Goal: Information Seeking & Learning: Learn about a topic

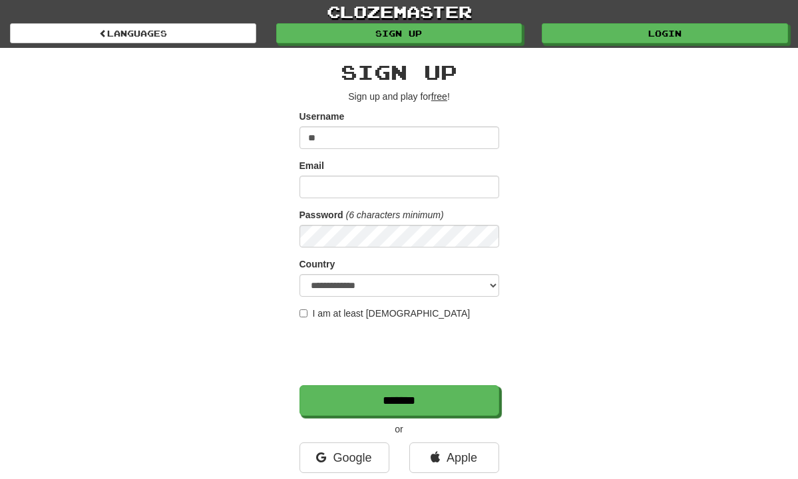
type input "*"
type input "**********"
click at [399, 401] on input "*******" at bounding box center [400, 401] width 200 height 31
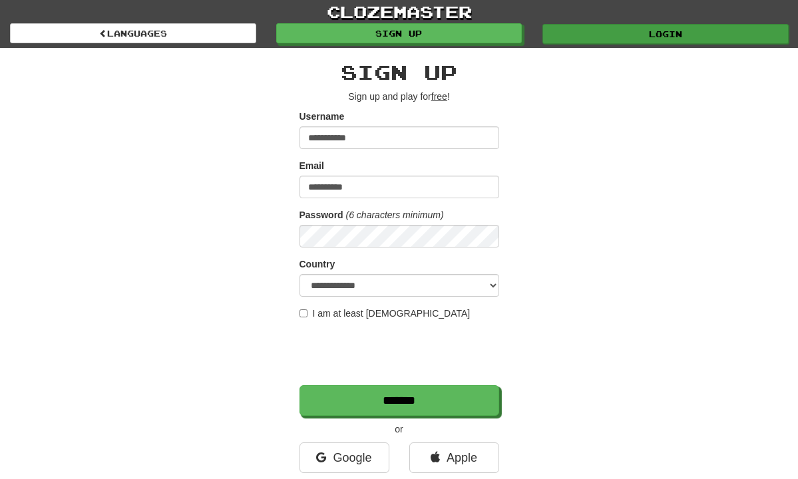
click at [585, 27] on link "Login" at bounding box center [666, 34] width 246 height 20
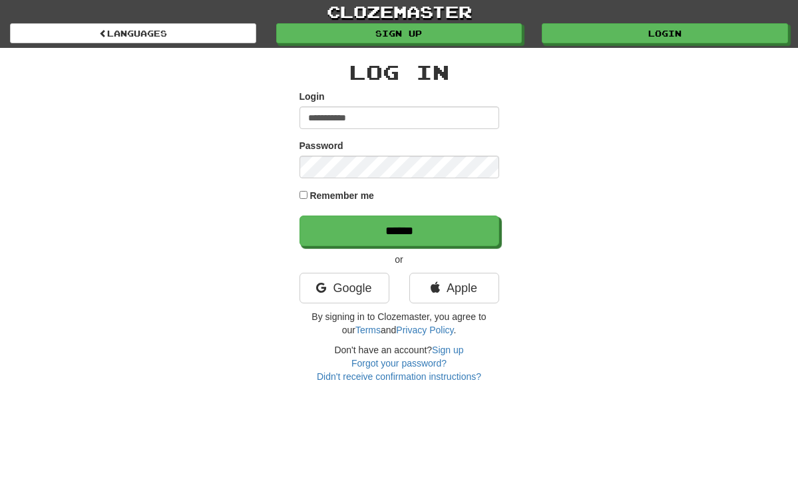
type input "**********"
click at [399, 230] on input "******" at bounding box center [400, 231] width 200 height 31
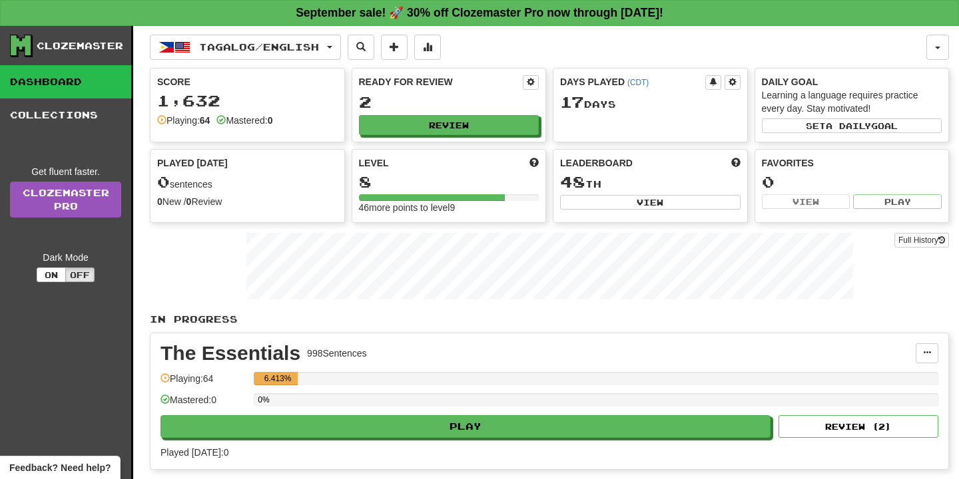
click at [500, 142] on div "Score 1,632 Playing: 64 Mastered: 0 Ready for Review 2 Review Days Played ( CDT…" at bounding box center [549, 145] width 799 height 155
click at [498, 124] on button "Review" at bounding box center [450, 126] width 180 height 20
select select "**"
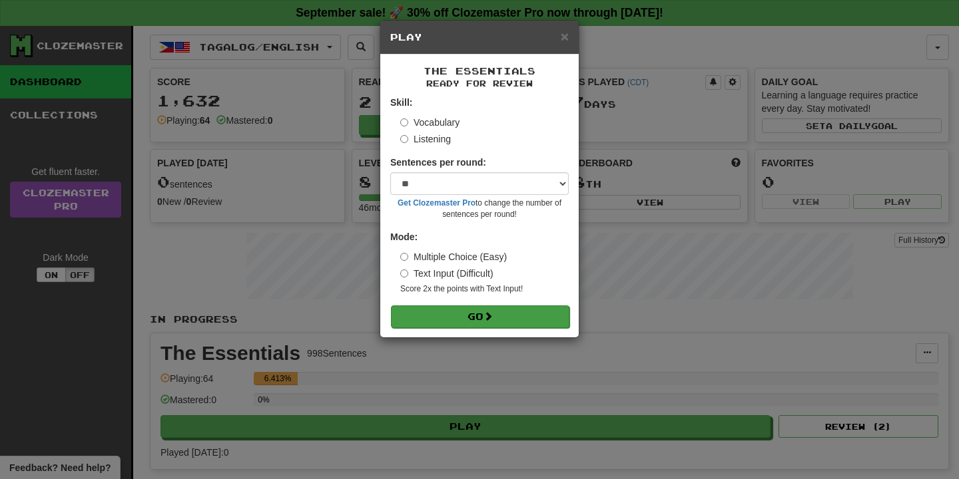
click at [480, 309] on button "Go" at bounding box center [480, 317] width 178 height 23
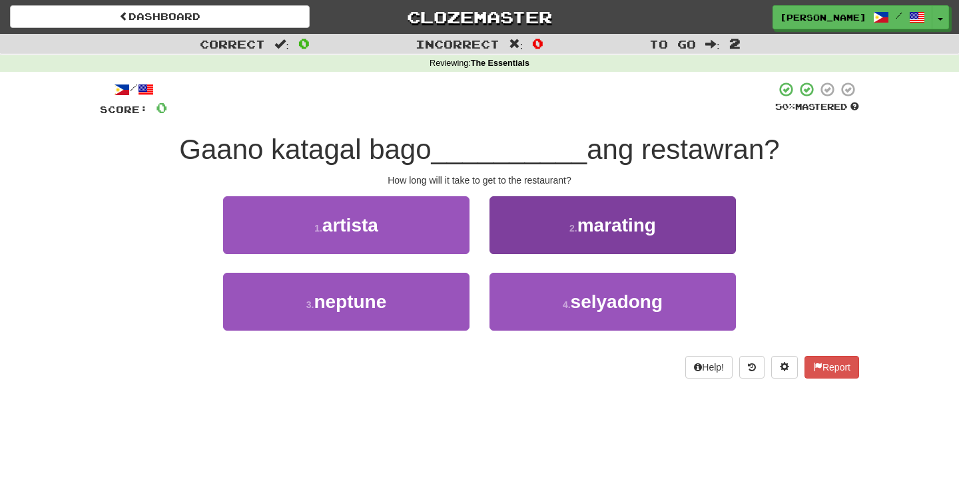
click at [519, 229] on button "2 . marating" at bounding box center [612, 225] width 246 height 58
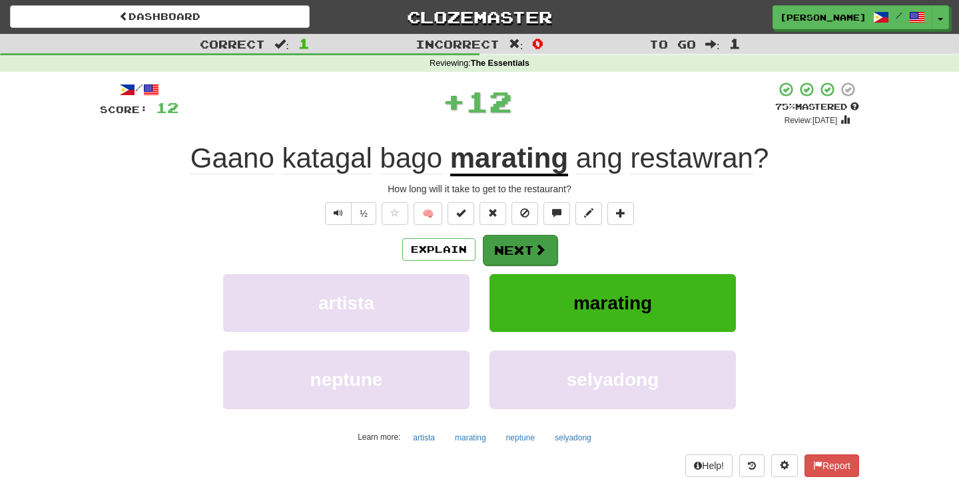
click at [515, 246] on button "Next" at bounding box center [520, 250] width 75 height 31
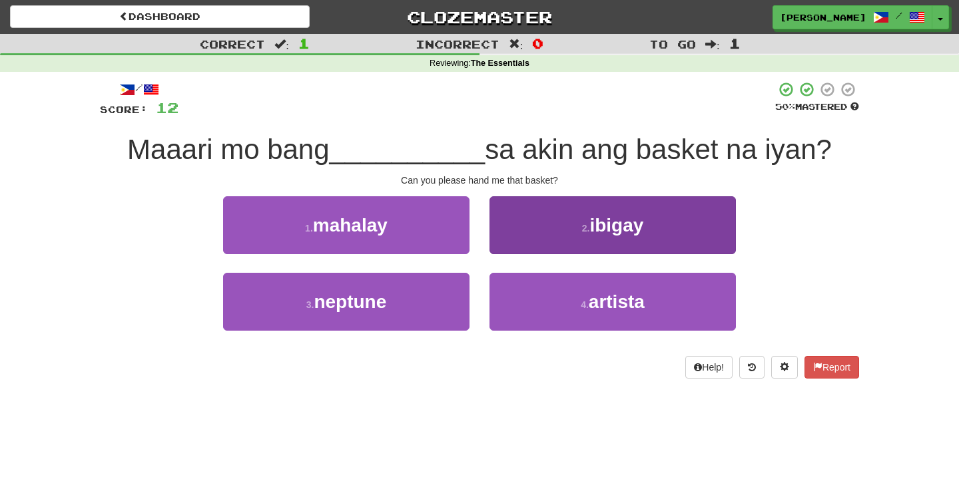
click at [533, 244] on button "2 . ibigay" at bounding box center [612, 225] width 246 height 58
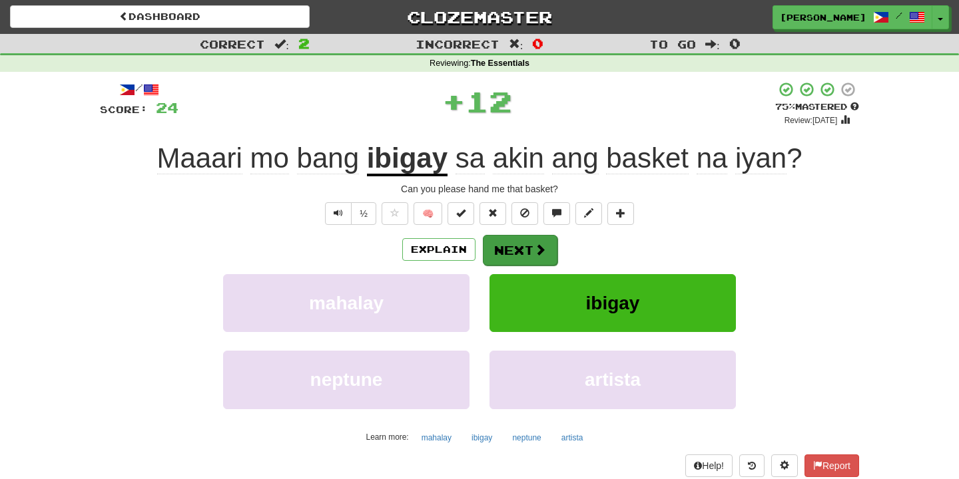
click at [532, 252] on button "Next" at bounding box center [520, 250] width 75 height 31
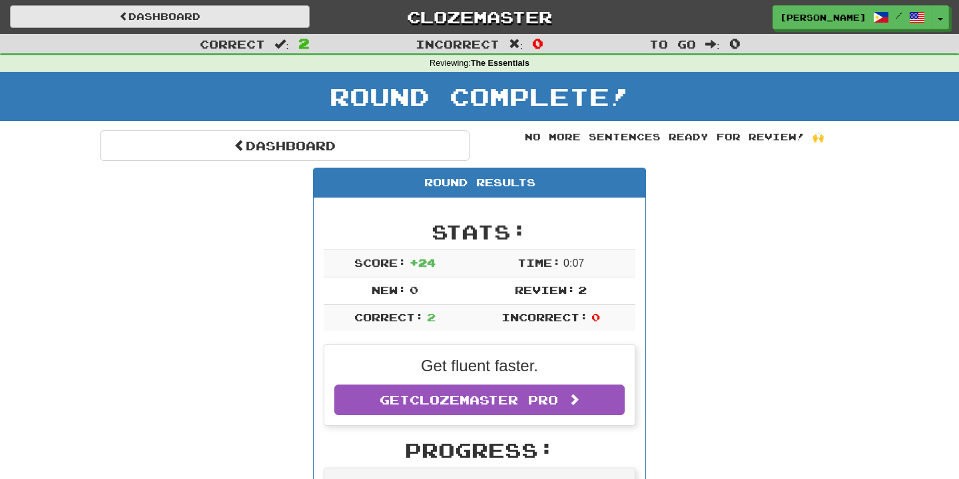
click at [237, 21] on link "Dashboard" at bounding box center [160, 16] width 300 height 23
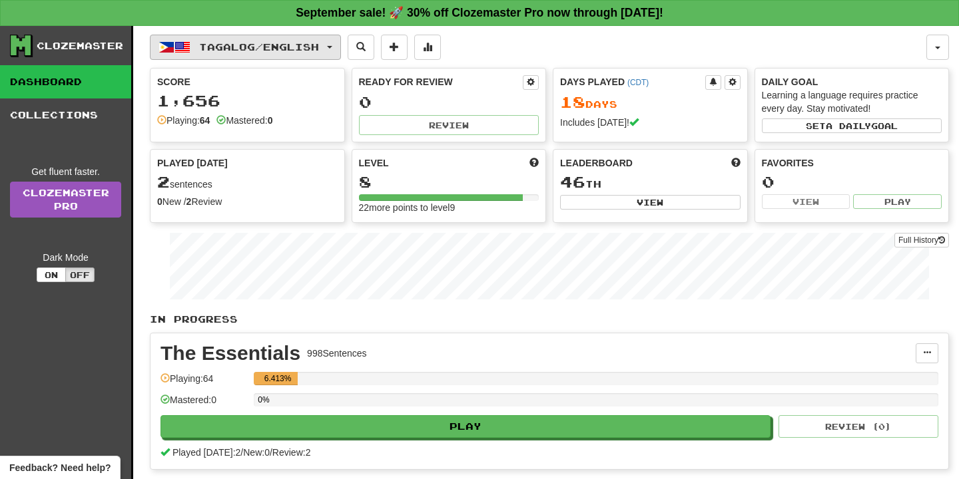
click at [272, 49] on span "Tagalog / English" at bounding box center [259, 46] width 120 height 11
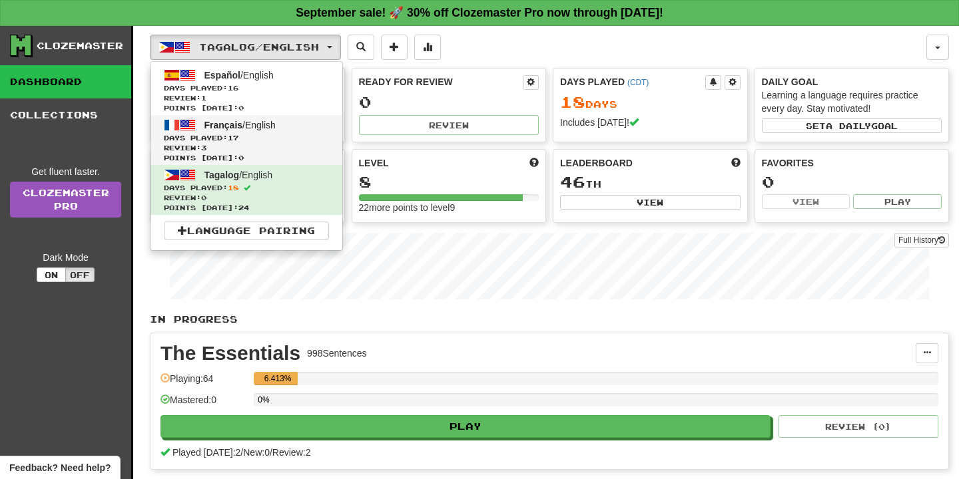
click at [270, 131] on link "Français / English Days Played: 17 Review: 3 Points today: 0" at bounding box center [246, 140] width 192 height 50
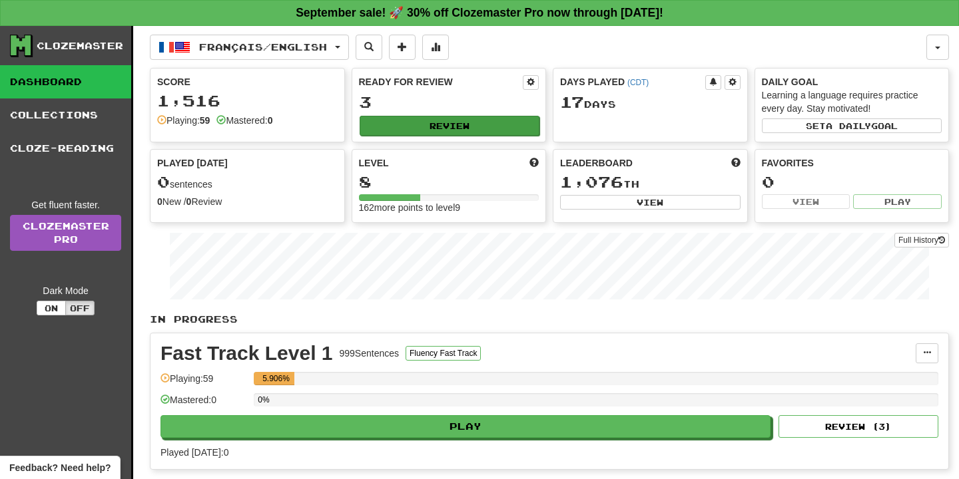
click at [501, 123] on button "Review" at bounding box center [450, 126] width 180 height 20
select select "**"
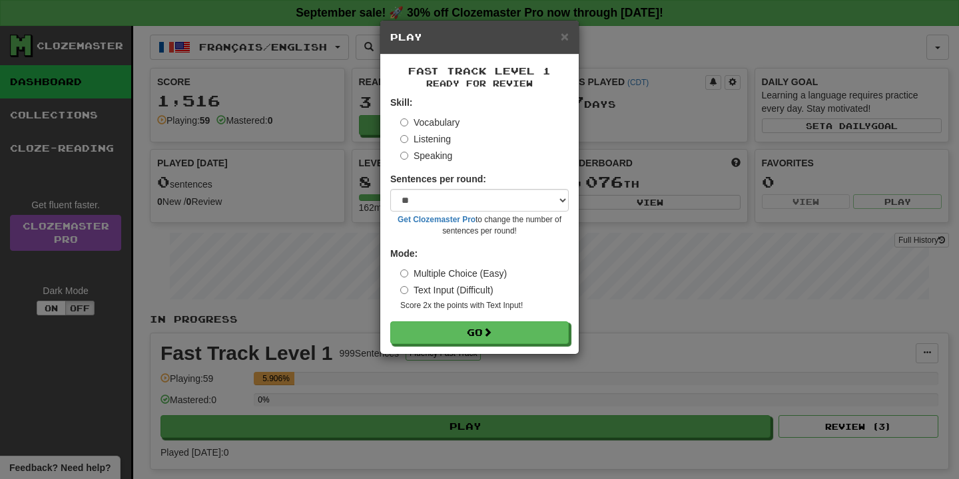
click at [529, 350] on div "Fast Track Level 1 Ready for Review Skill: Vocabulary Listening Speaking Senten…" at bounding box center [479, 205] width 198 height 300
click at [527, 315] on form "Skill: Vocabulary Listening Speaking Sentences per round: * ** ** ** ** ** *** …" at bounding box center [479, 220] width 178 height 248
click at [527, 327] on button "Go" at bounding box center [480, 333] width 178 height 23
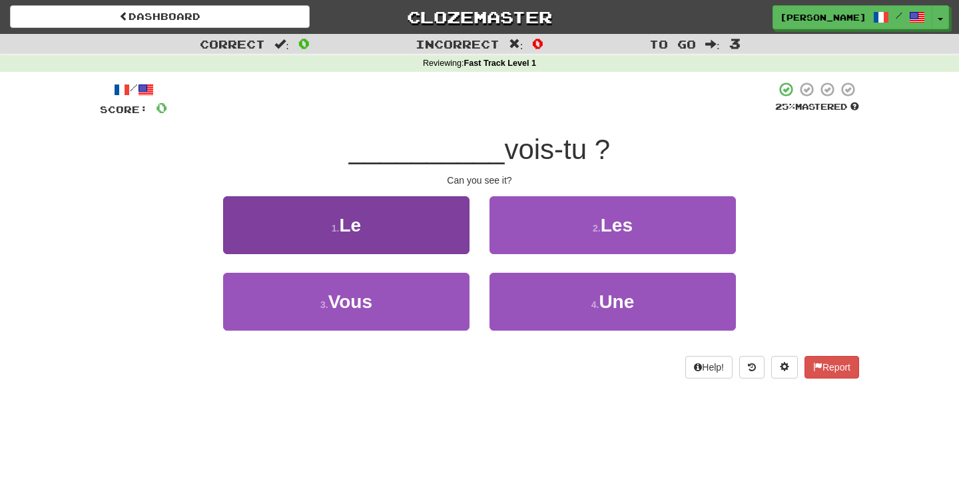
click at [373, 246] on button "1 . Le" at bounding box center [346, 225] width 246 height 58
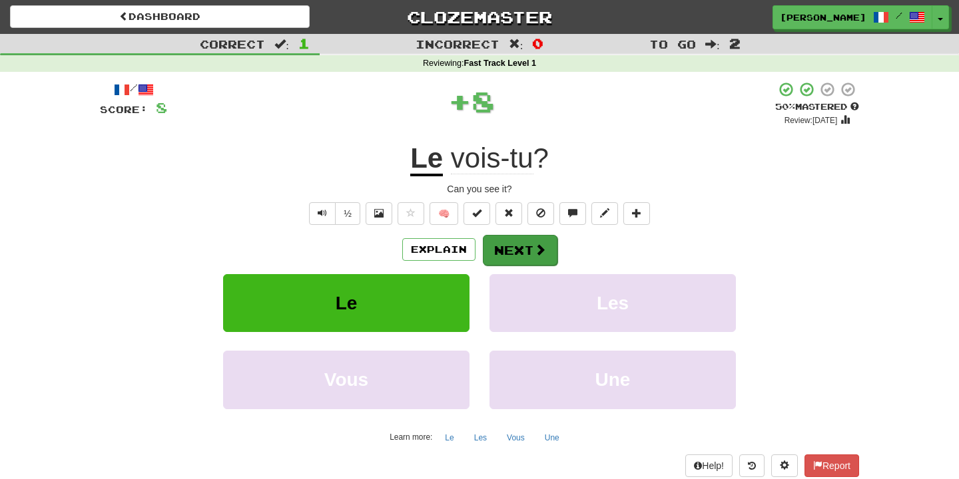
click at [530, 235] on button "Next" at bounding box center [520, 250] width 75 height 31
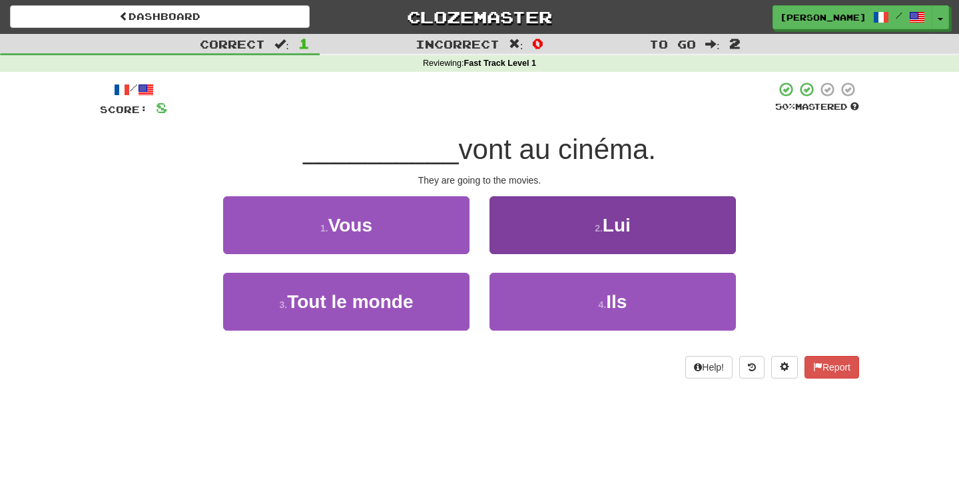
click at [538, 217] on button "2 . Lui" at bounding box center [612, 225] width 246 height 58
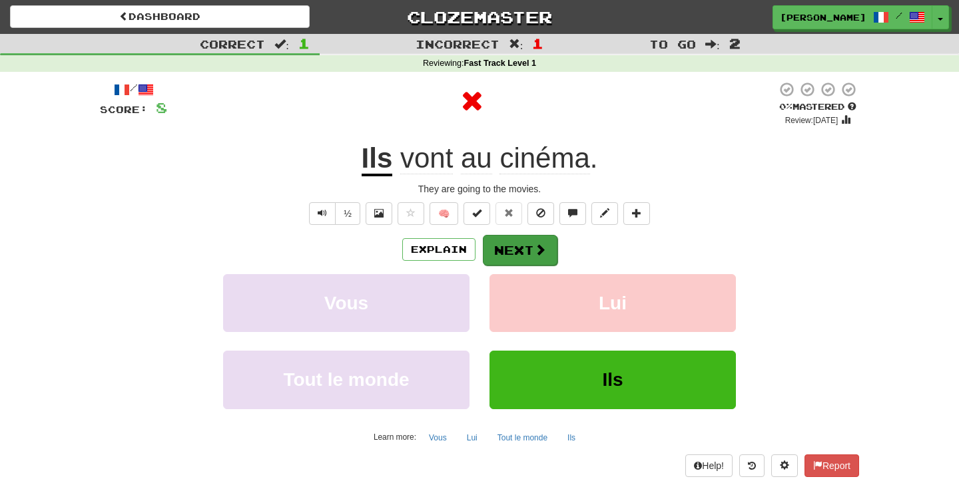
click at [529, 246] on button "Next" at bounding box center [520, 250] width 75 height 31
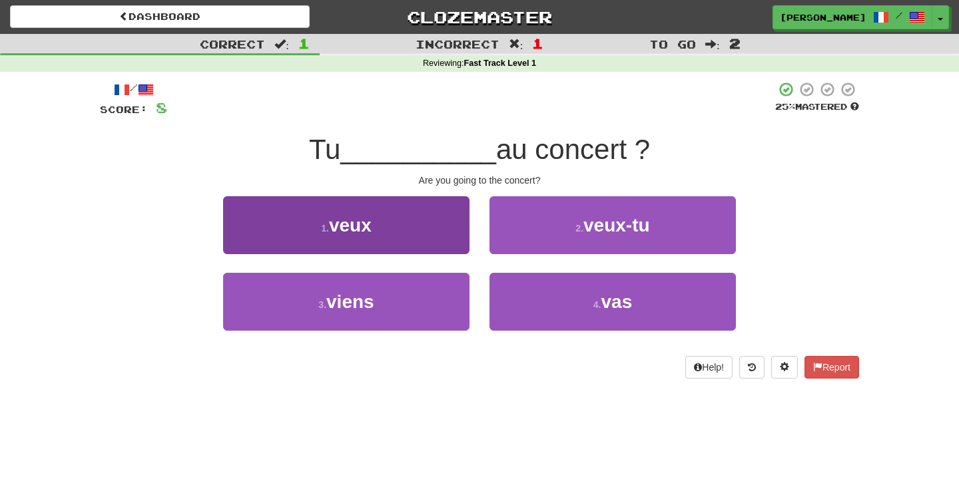
click at [415, 244] on button "1 . veux" at bounding box center [346, 225] width 246 height 58
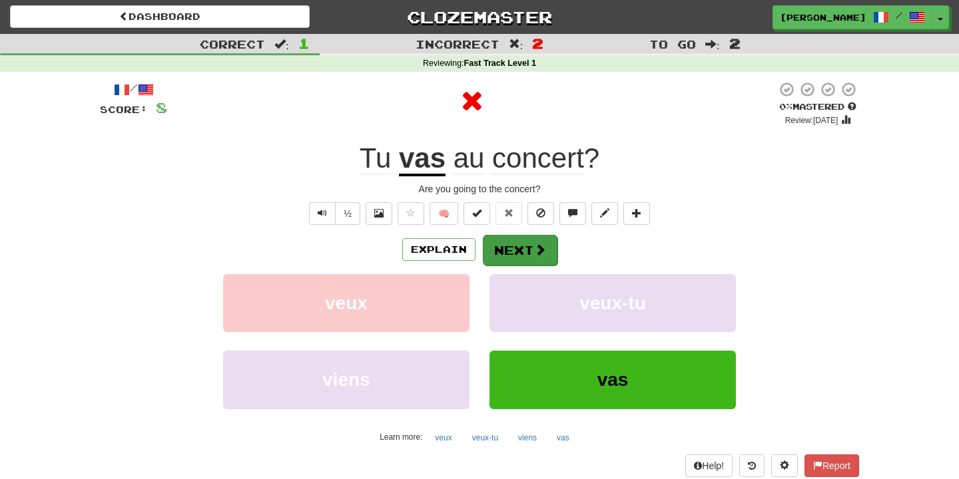
click at [511, 240] on button "Next" at bounding box center [520, 250] width 75 height 31
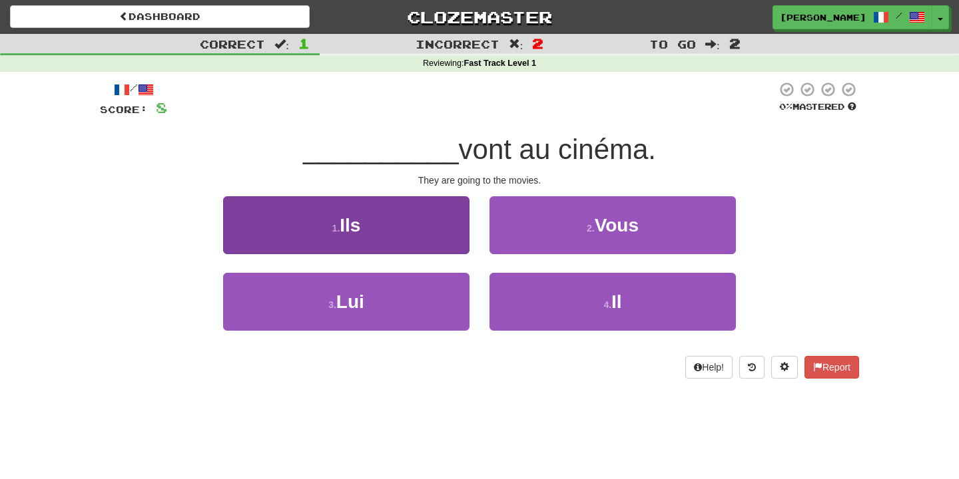
click at [409, 212] on button "1 . Ils" at bounding box center [346, 225] width 246 height 58
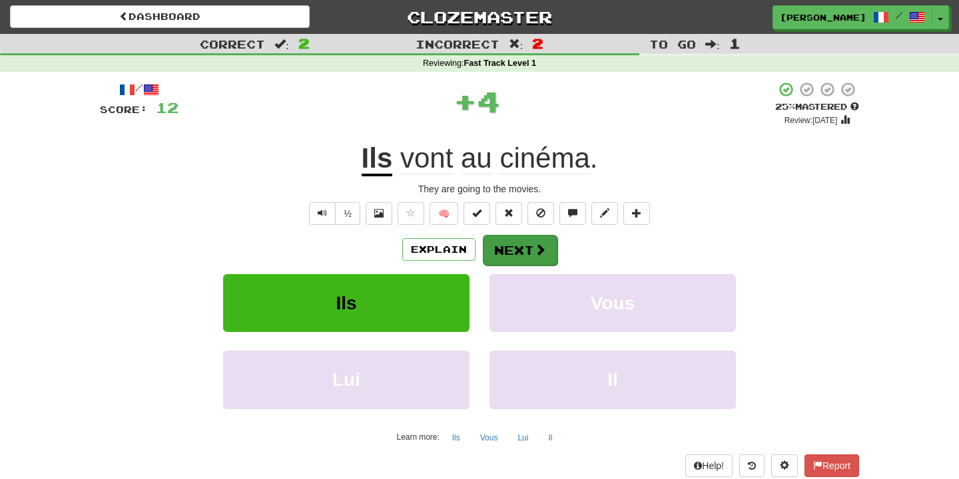
click at [495, 246] on button "Next" at bounding box center [520, 250] width 75 height 31
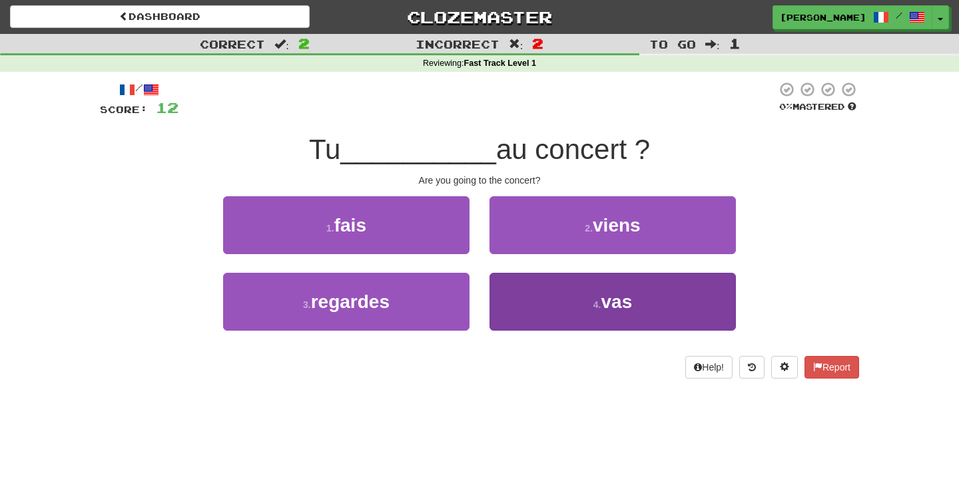
click at [579, 308] on button "4 . vas" at bounding box center [612, 302] width 246 height 58
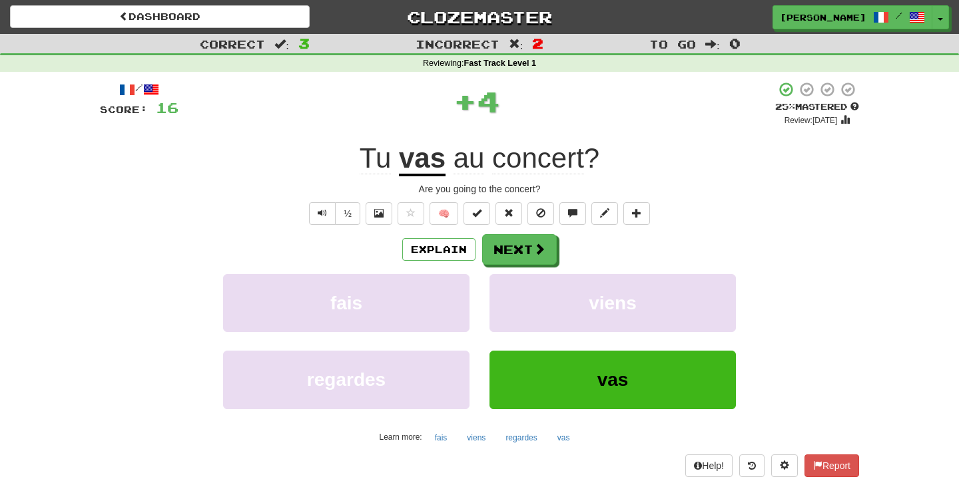
click at [509, 268] on div "Explain Next fais viens regardes vas Learn more: fais viens regardes vas" at bounding box center [479, 341] width 759 height 214
click at [509, 255] on button "Next" at bounding box center [520, 250] width 75 height 31
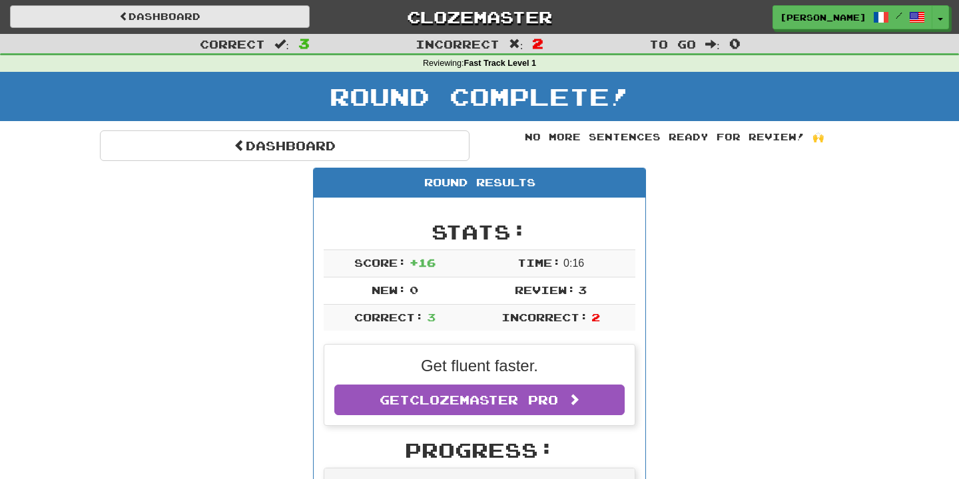
click at [168, 15] on link "Dashboard" at bounding box center [160, 16] width 300 height 23
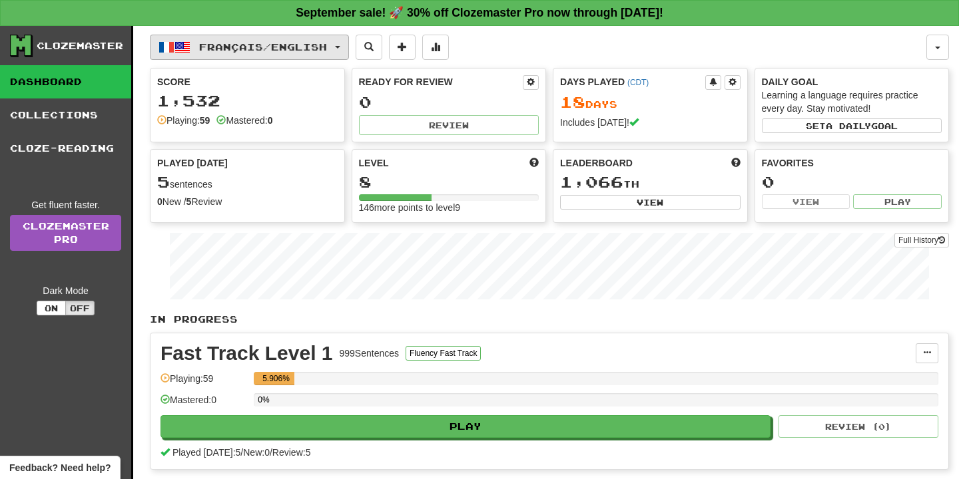
click at [280, 59] on button "Français / English" at bounding box center [249, 47] width 199 height 25
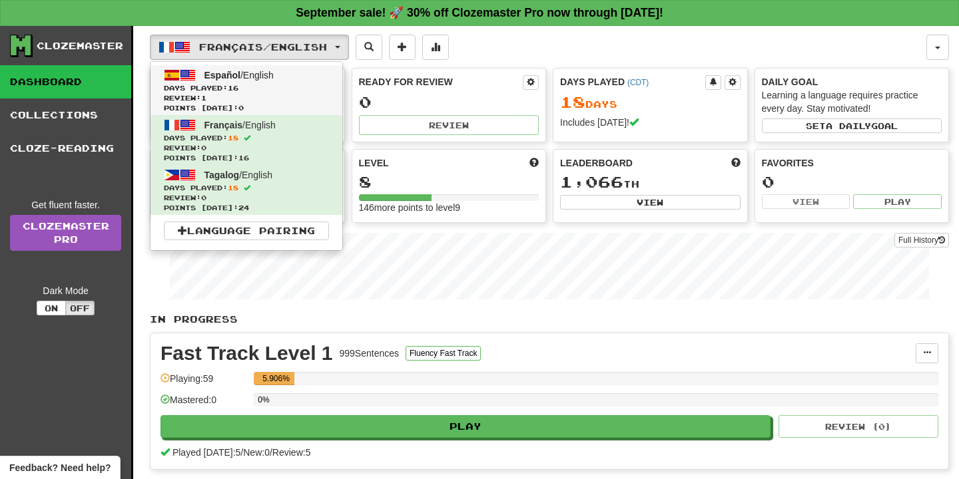
click at [269, 81] on link "Español / English Days Played: 16 Review: 1 Points [DATE]: 0" at bounding box center [246, 90] width 192 height 50
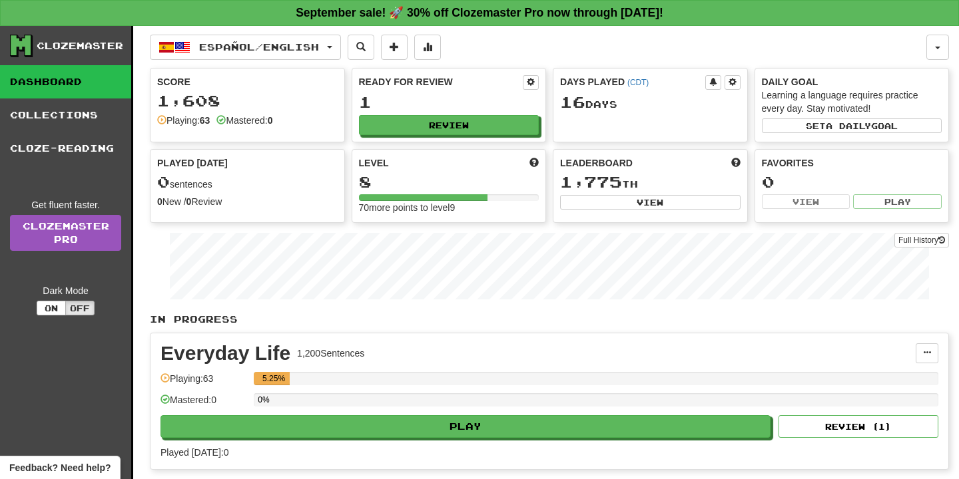
click at [504, 142] on div "Score 1,608 Playing: 63 Mastered: 0 Ready for Review 1 Review Days Played ( CDT…" at bounding box center [549, 145] width 799 height 155
click at [502, 123] on button "Review" at bounding box center [450, 126] width 180 height 20
select select "**"
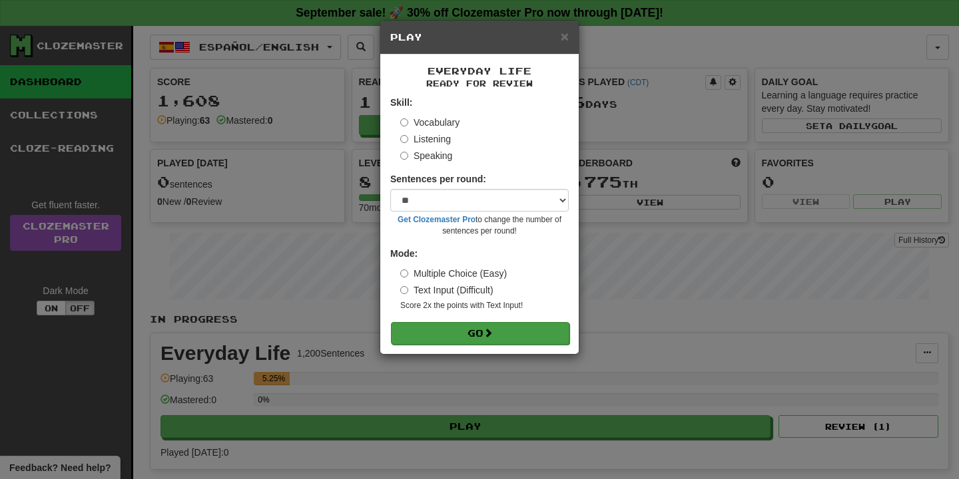
click at [487, 322] on button "Go" at bounding box center [480, 333] width 178 height 23
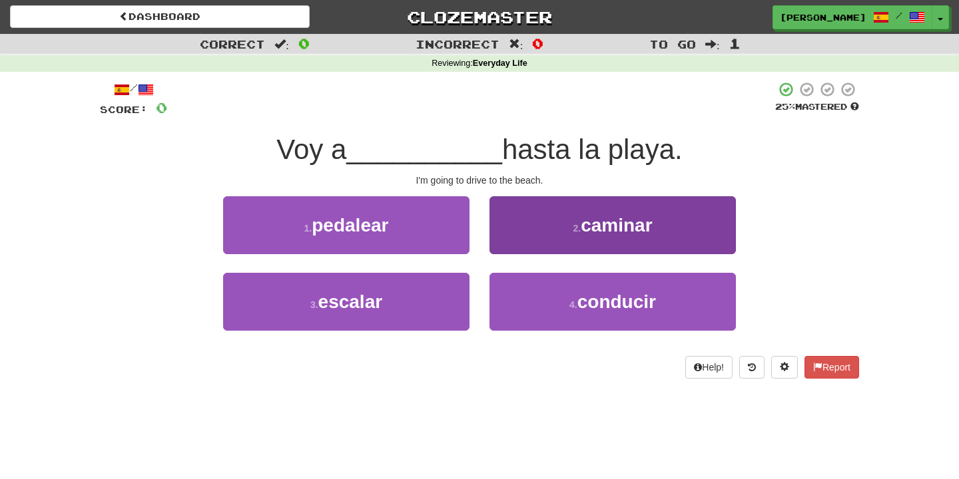
click at [549, 225] on button "2 . caminar" at bounding box center [612, 225] width 246 height 58
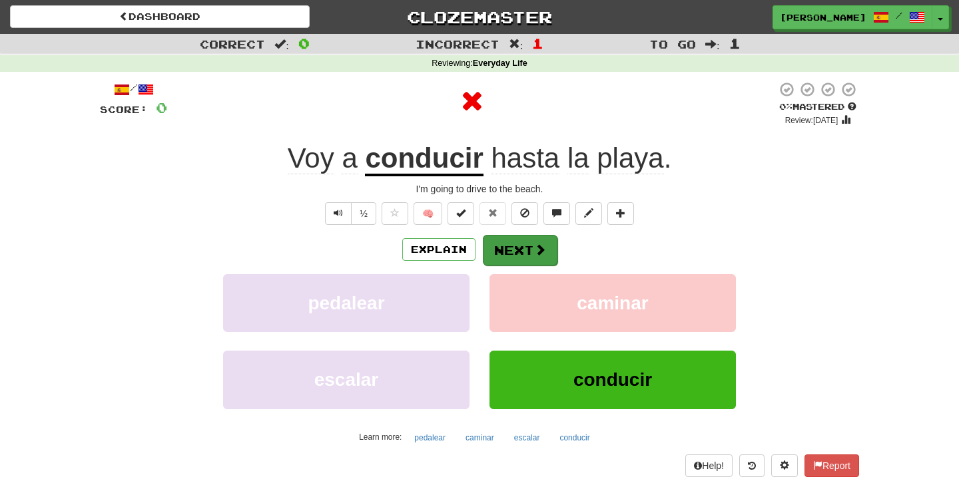
click at [545, 250] on button "Next" at bounding box center [520, 250] width 75 height 31
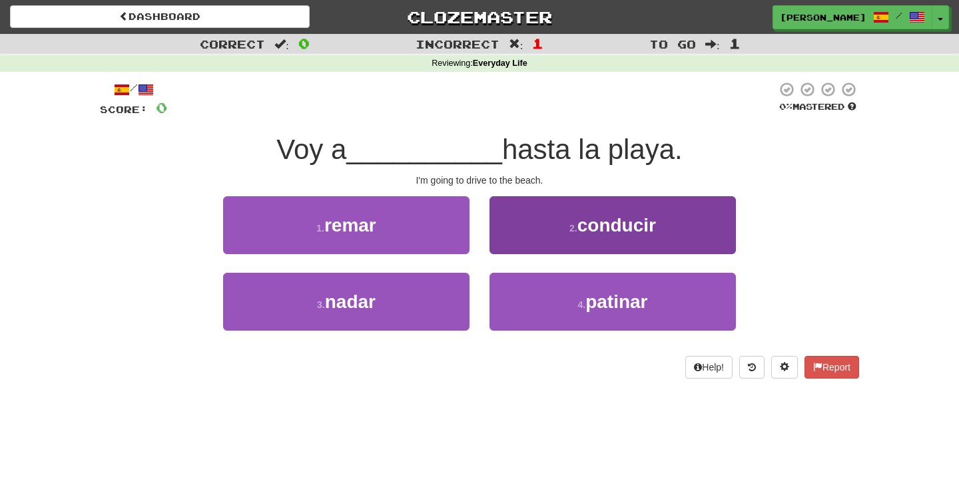
click at [532, 219] on button "2 . conducir" at bounding box center [612, 225] width 246 height 58
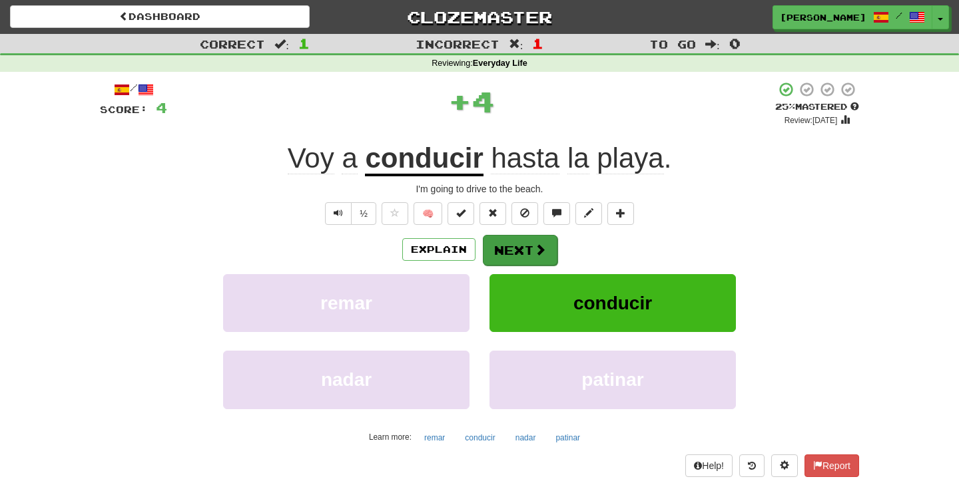
click at [529, 252] on button "Next" at bounding box center [520, 250] width 75 height 31
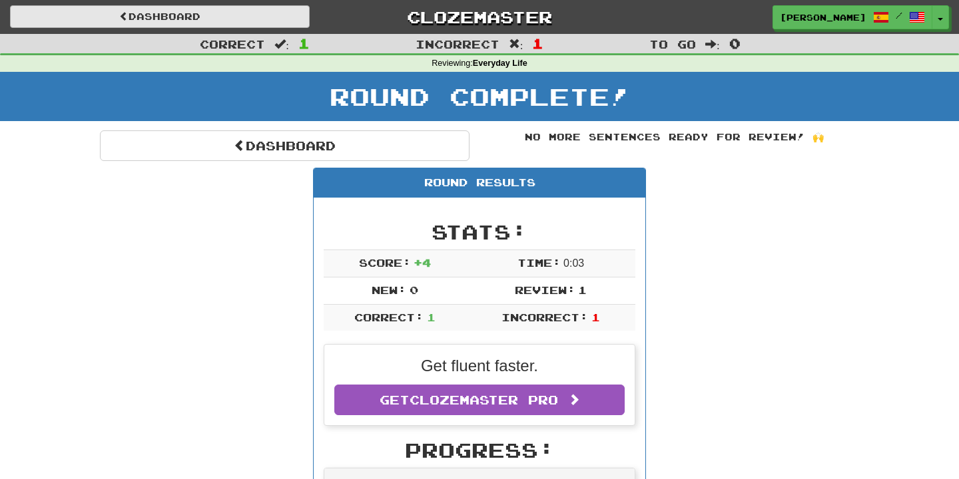
click at [157, 21] on link "Dashboard" at bounding box center [160, 16] width 300 height 23
